Goal: Check status: Check status

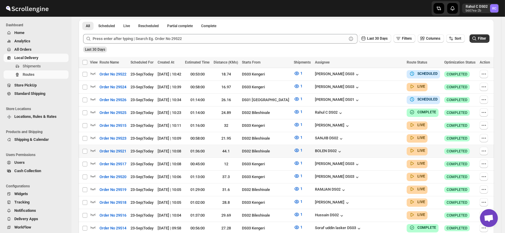
scroll to position [136, 0]
click at [92, 134] on icon "button" at bounding box center [93, 137] width 6 height 6
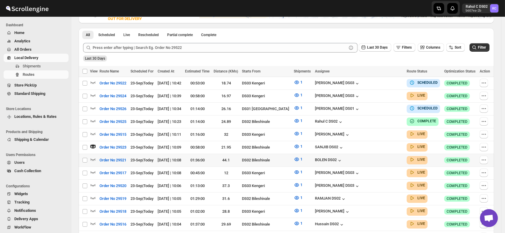
scroll to position [133, 0]
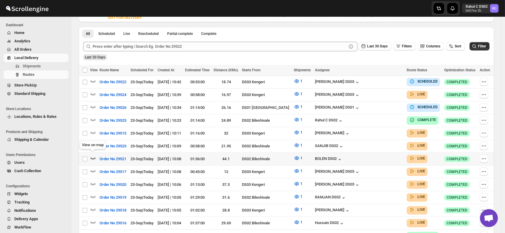
click at [92, 155] on icon "button" at bounding box center [93, 158] width 6 height 6
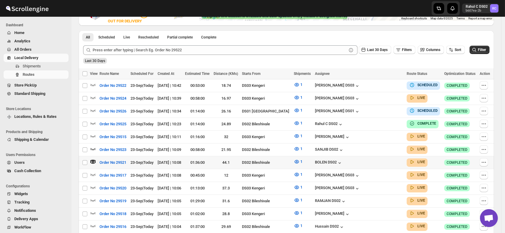
scroll to position [131, 0]
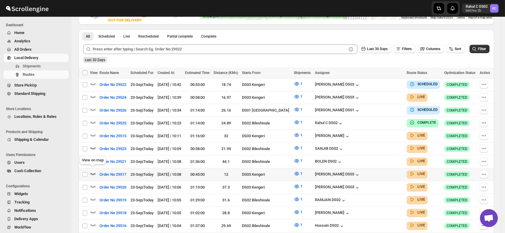
click at [94, 170] on icon "button" at bounding box center [93, 173] width 6 height 6
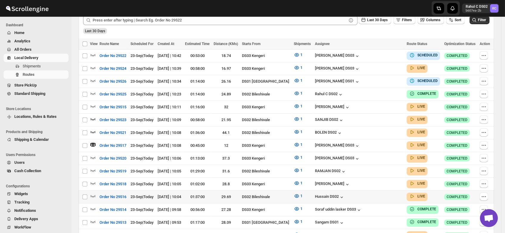
scroll to position [160, 0]
click at [92, 167] on icon "button" at bounding box center [93, 170] width 6 height 6
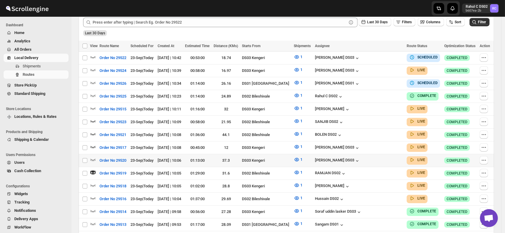
scroll to position [162, 0]
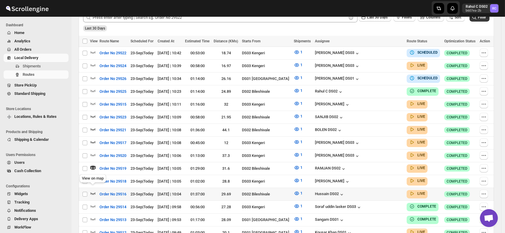
click at [93, 190] on icon "button" at bounding box center [93, 193] width 6 height 6
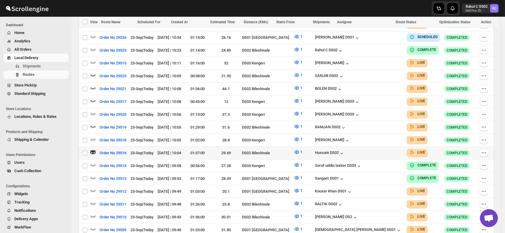
scroll to position [205, 0]
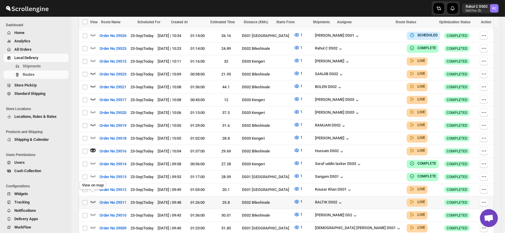
click at [91, 198] on icon "button" at bounding box center [93, 201] width 6 height 6
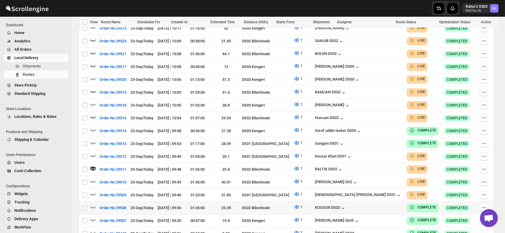
scroll to position [239, 0]
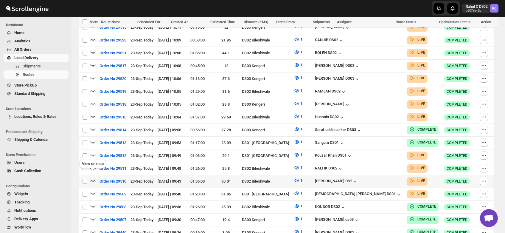
click at [93, 177] on icon "button" at bounding box center [93, 180] width 6 height 6
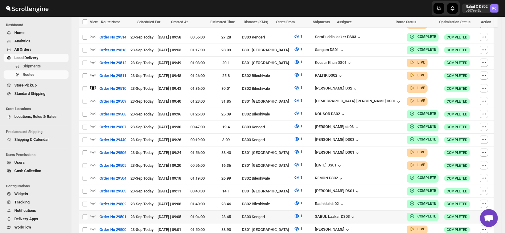
scroll to position [336, 0]
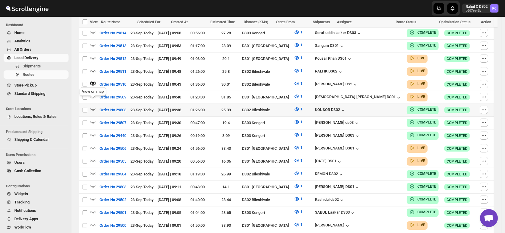
click at [92, 106] on icon "button" at bounding box center [93, 109] width 6 height 6
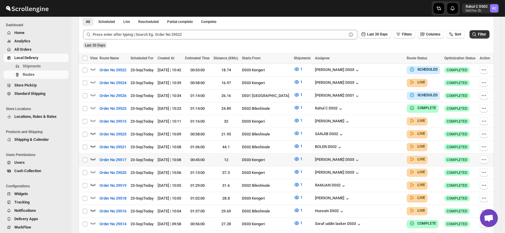
scroll to position [146, 0]
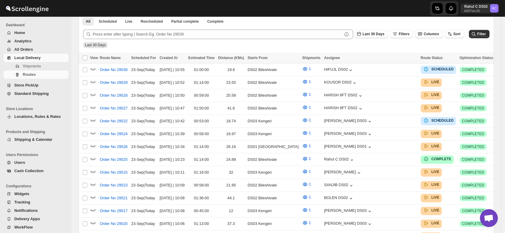
scroll to position [146, 0]
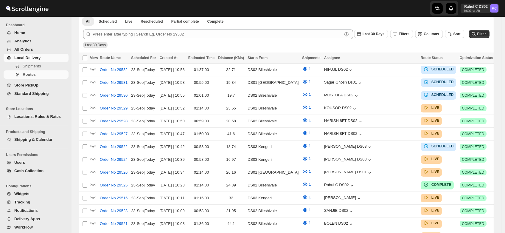
scroll to position [146, 0]
